Goal: Obtain resource: Obtain resource

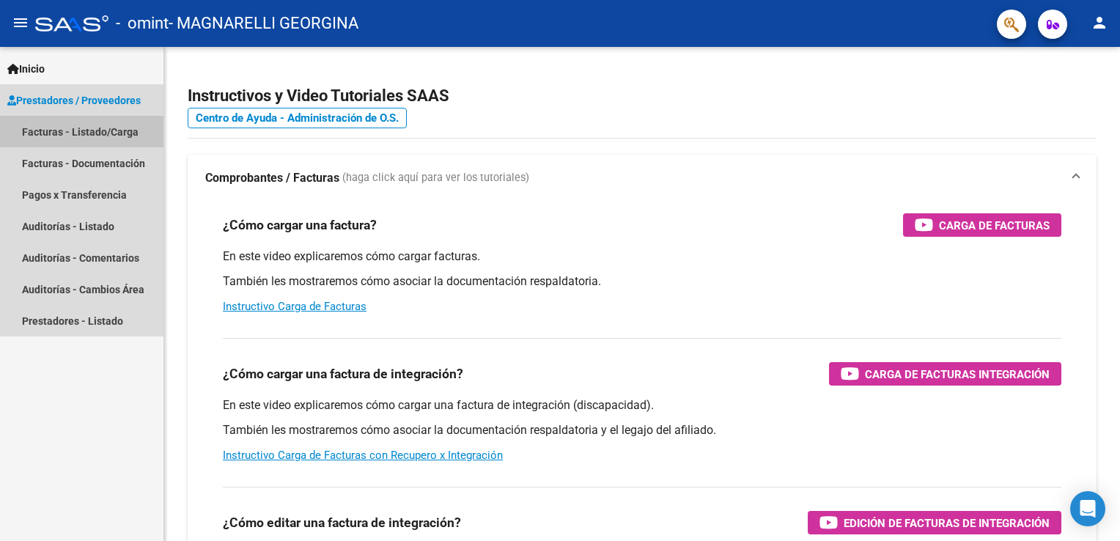
click at [103, 126] on link "Facturas - Listado/Carga" at bounding box center [81, 132] width 163 height 32
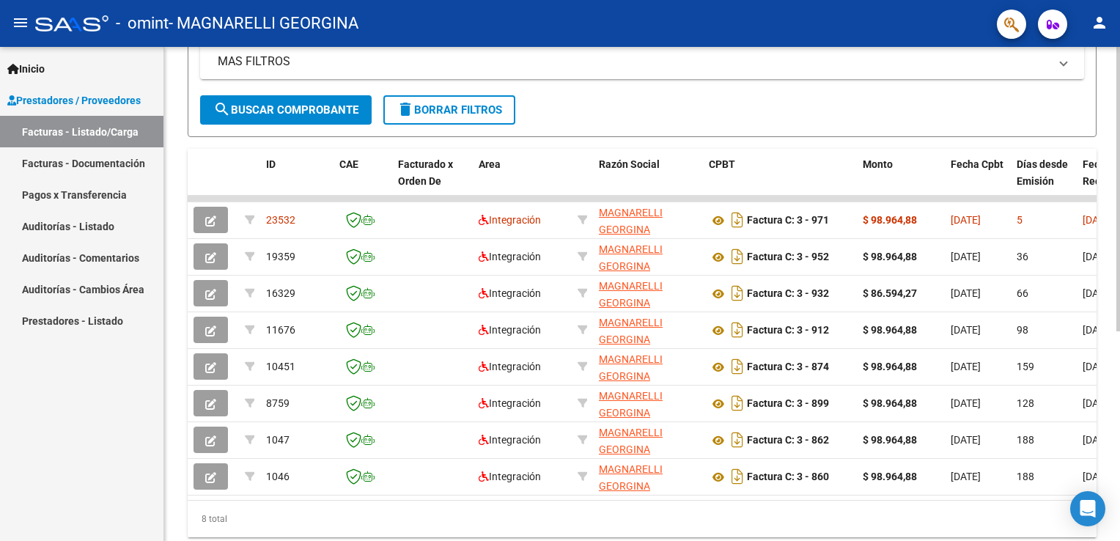
scroll to position [317, 0]
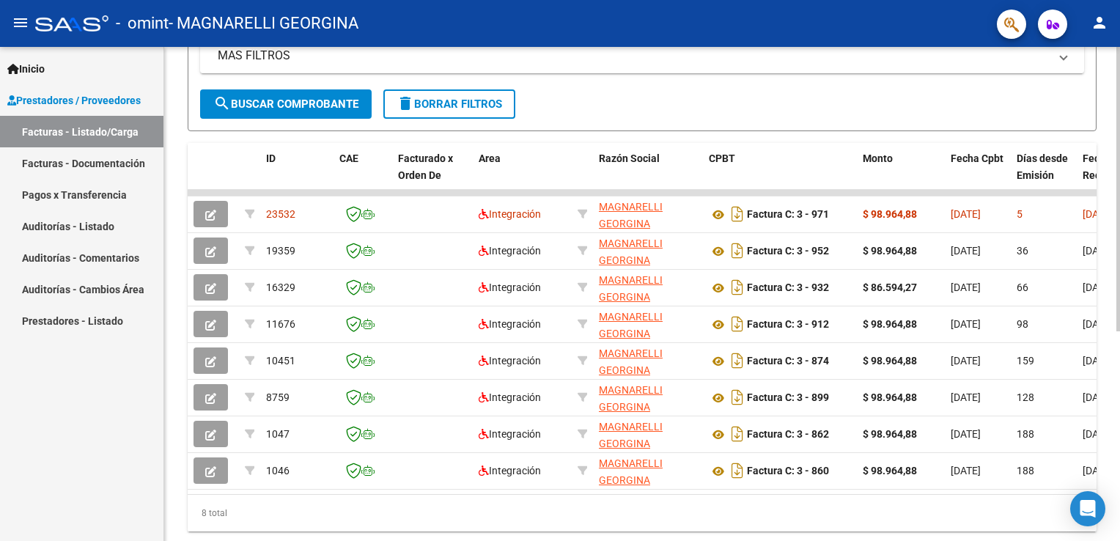
click at [1119, 394] on html "menu - omint - MAGNARELLI GEORGINA person Inicio Instructivos Contacto OS Prest…" at bounding box center [560, 270] width 1120 height 541
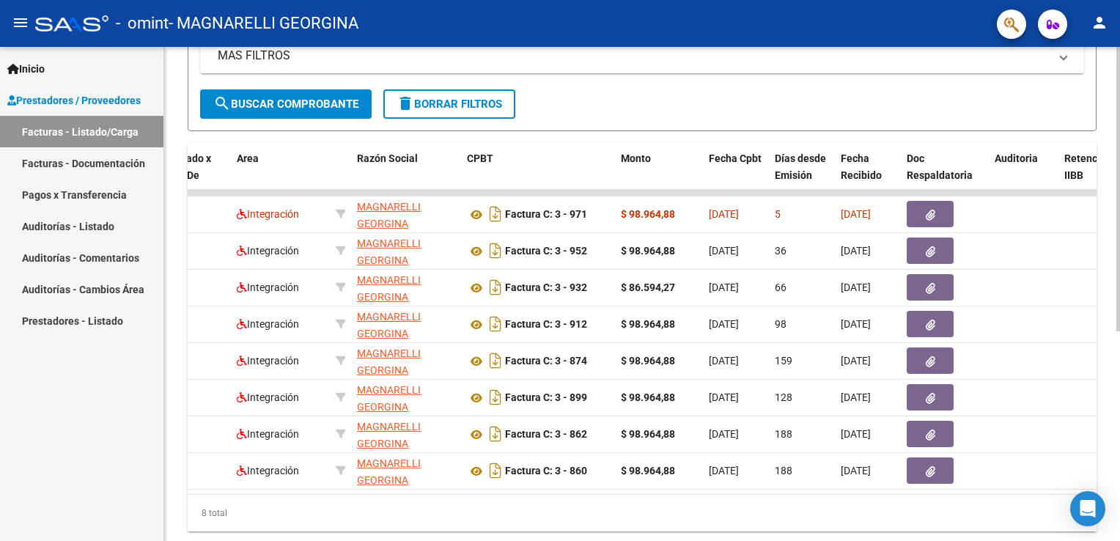
scroll to position [0, 236]
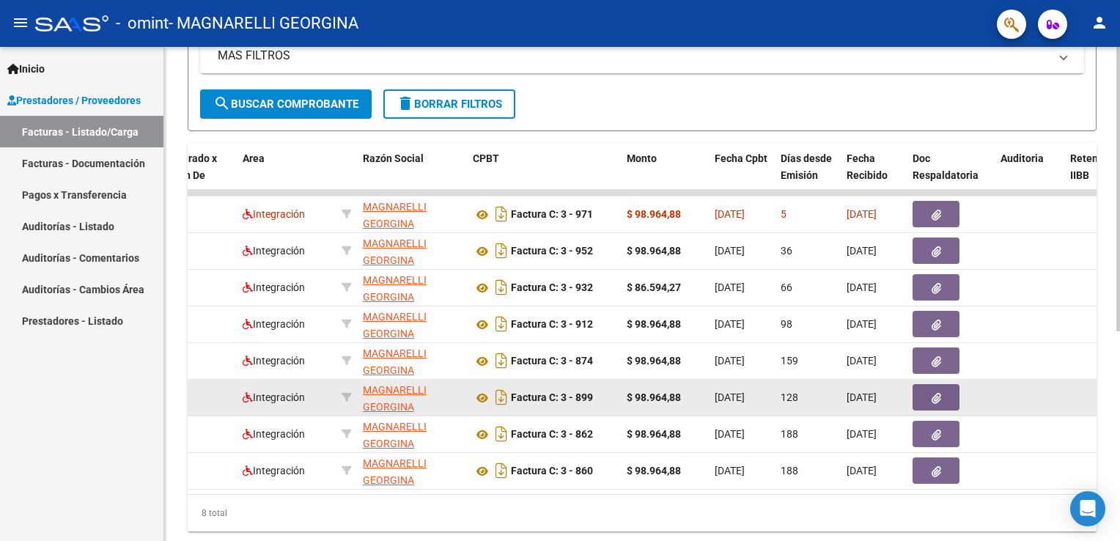
click at [445, 394] on app-link-go-to "MAGNARELLI GEORGINA" at bounding box center [412, 399] width 98 height 34
click at [929, 399] on button "button" at bounding box center [936, 397] width 47 height 26
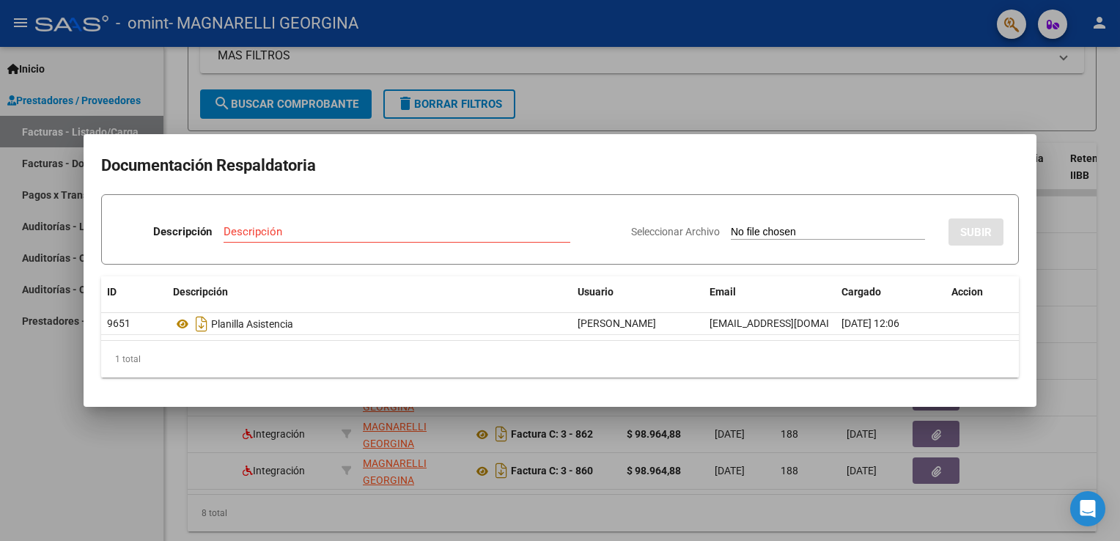
click at [1112, 278] on div at bounding box center [560, 270] width 1120 height 541
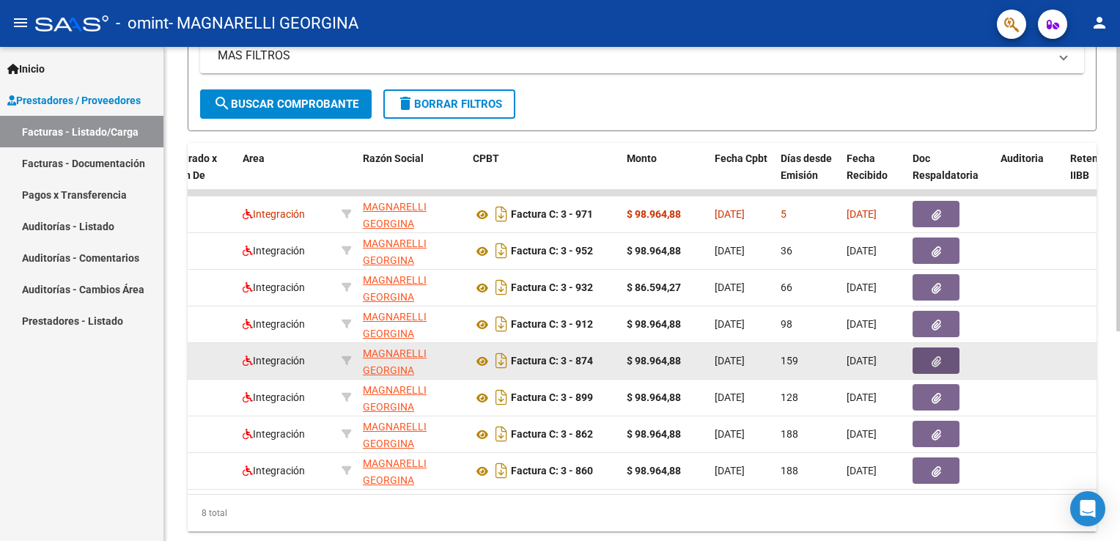
click at [938, 358] on icon "button" at bounding box center [937, 361] width 10 height 11
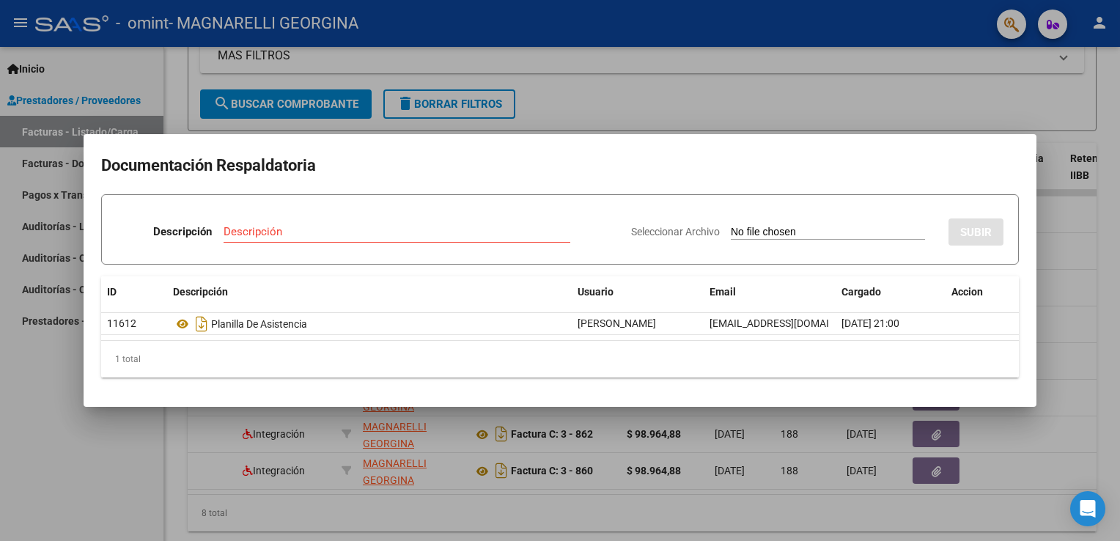
click at [1062, 321] on div at bounding box center [560, 270] width 1120 height 541
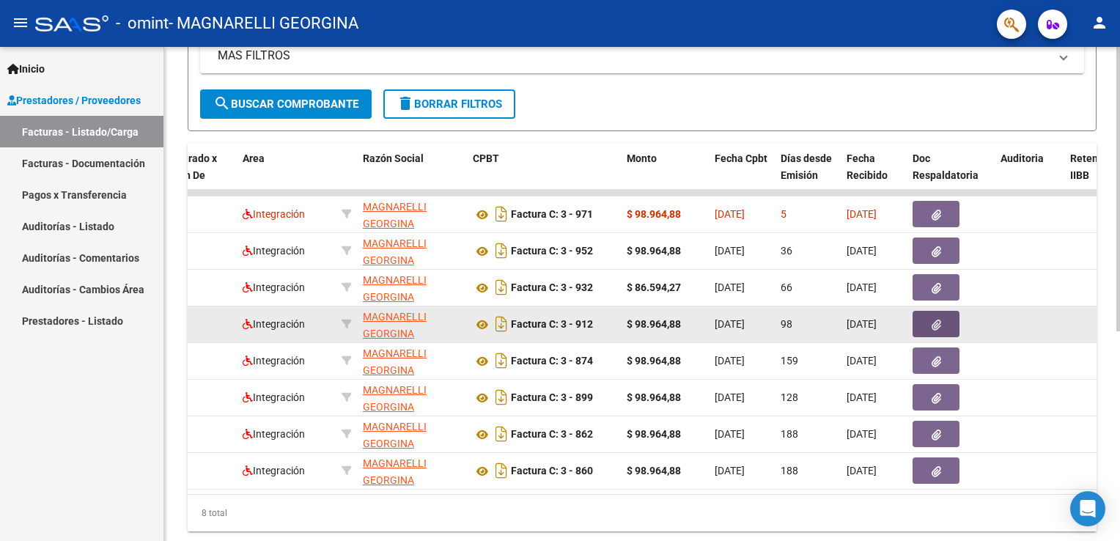
click at [930, 324] on button "button" at bounding box center [936, 324] width 47 height 26
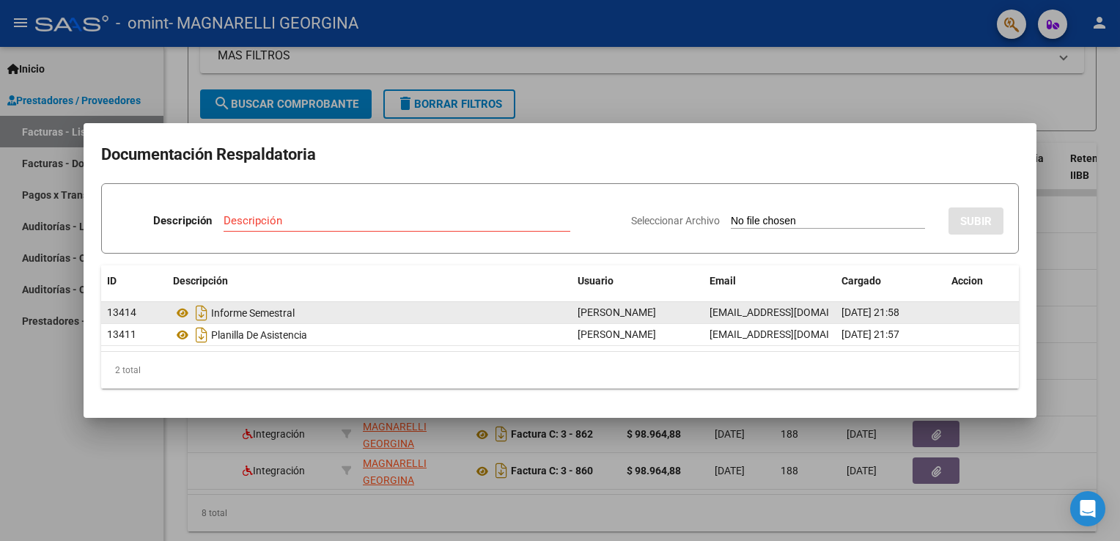
click at [312, 317] on div "Informe Semestral" at bounding box center [369, 312] width 393 height 23
click at [201, 315] on icon "Descargar documento" at bounding box center [201, 312] width 19 height 23
